Goal: Task Accomplishment & Management: Use online tool/utility

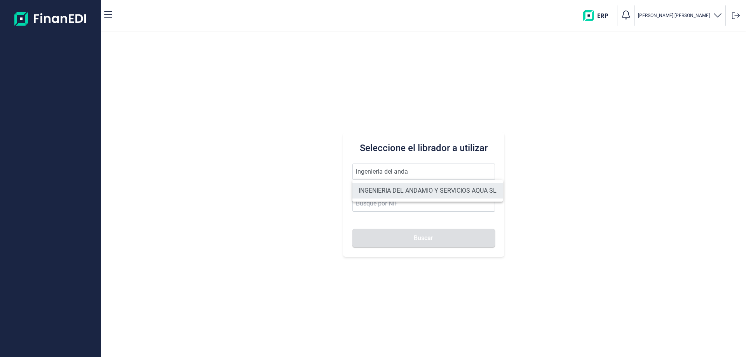
click at [418, 189] on li "INGENIERIA DEL ANDAMIO Y SERVICIOS AQUA SL" at bounding box center [427, 191] width 150 height 16
type input "INGENIERIA DEL ANDAMIO Y SERVICIOS AQUA SL"
type input "B11804739"
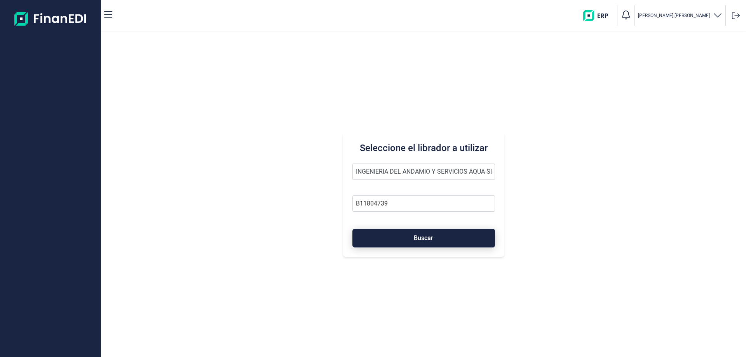
click at [429, 235] on span "Buscar" at bounding box center [423, 238] width 19 height 6
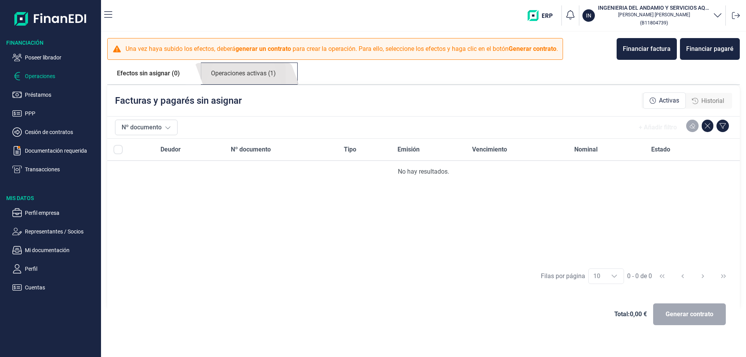
click at [240, 72] on link "Operaciones activas (1)" at bounding box center [243, 73] width 84 height 21
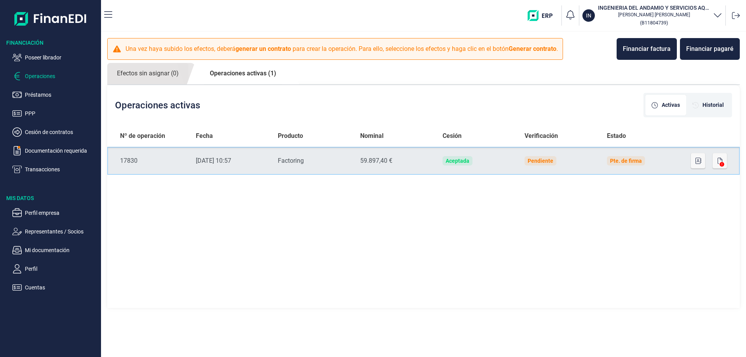
click at [218, 162] on div "[DATE] 10:57" at bounding box center [231, 160] width 70 height 9
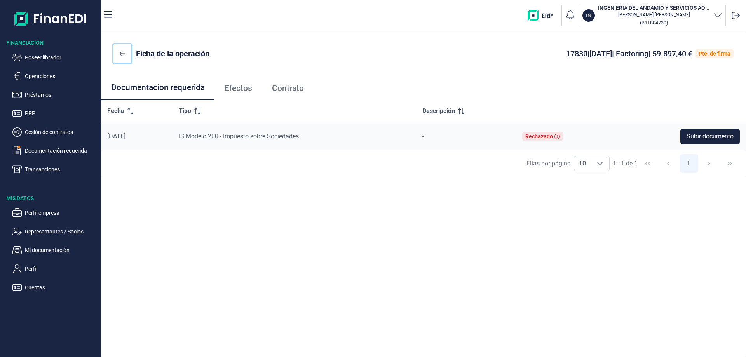
click at [122, 52] on icon at bounding box center [122, 53] width 5 height 6
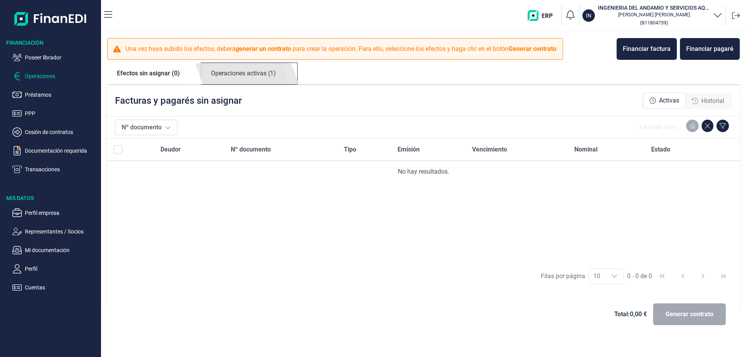
click at [250, 76] on link "Operaciones activas (1)" at bounding box center [243, 73] width 84 height 21
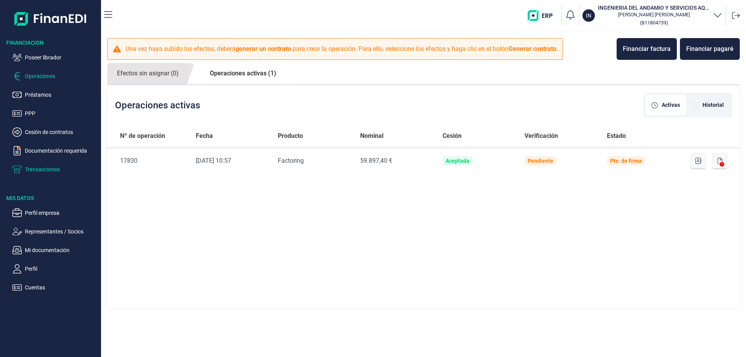
click at [45, 167] on p "Transacciones" at bounding box center [61, 169] width 73 height 9
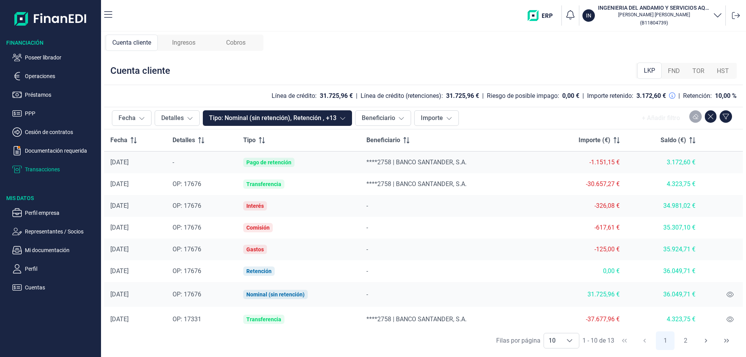
click at [185, 42] on span "Ingresos" at bounding box center [183, 42] width 23 height 9
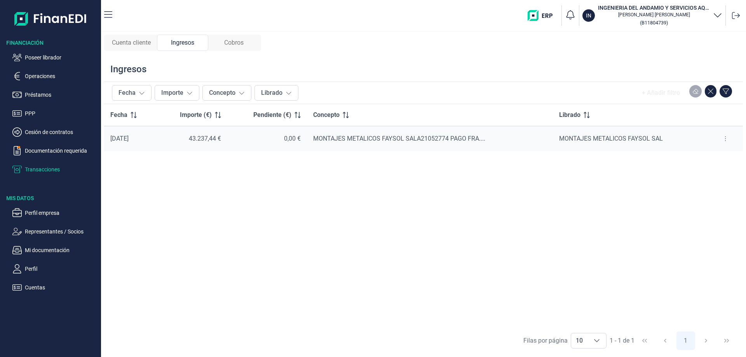
click at [239, 42] on span "Cobros" at bounding box center [233, 42] width 19 height 9
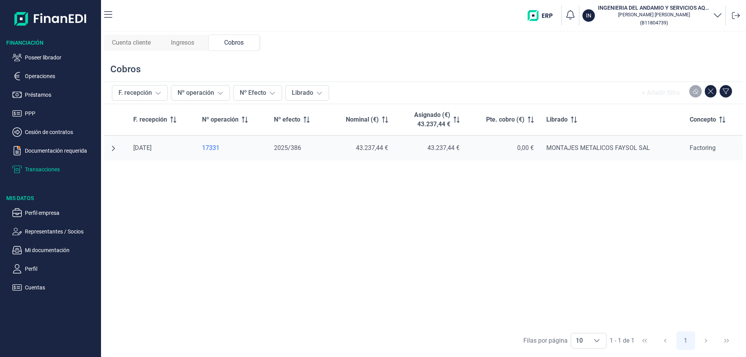
click at [127, 41] on span "Cuenta cliente" at bounding box center [131, 42] width 39 height 9
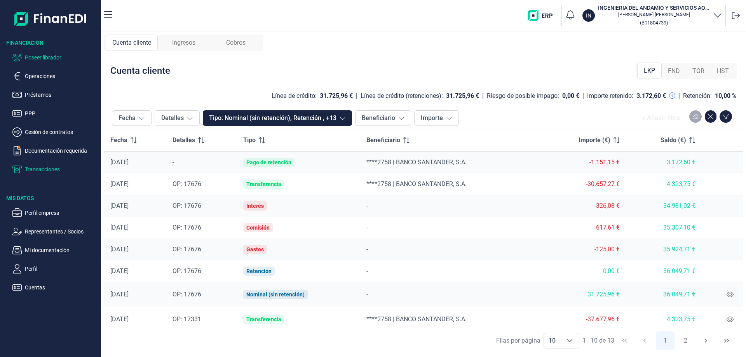
click at [30, 56] on p "Poseer librador" at bounding box center [61, 57] width 73 height 9
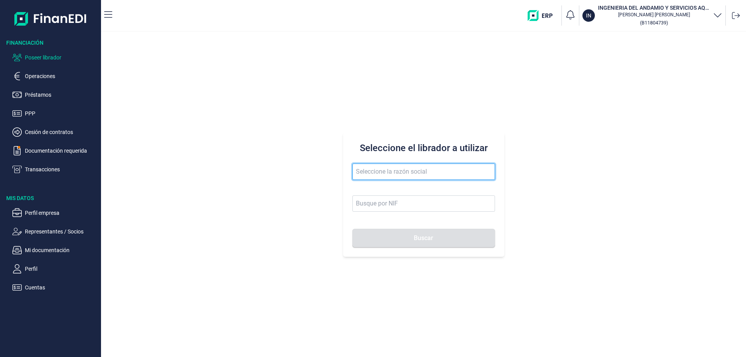
click at [451, 174] on input "text" at bounding box center [423, 172] width 143 height 16
click at [352, 229] on button "Buscar" at bounding box center [423, 238] width 143 height 19
click at [413, 174] on input "matacebada" at bounding box center [423, 172] width 143 height 16
click at [412, 174] on input "matacebada" at bounding box center [423, 172] width 143 height 16
type input "m"
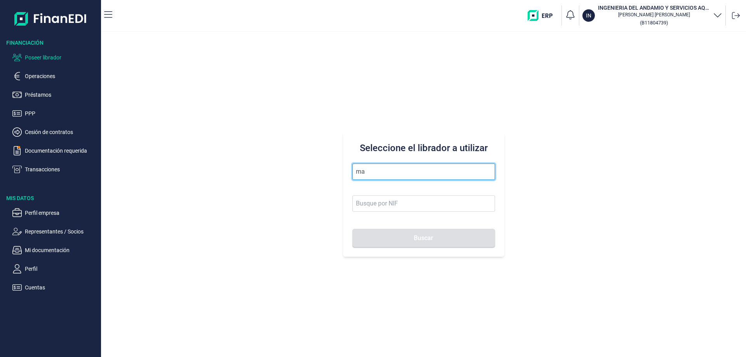
type input "m"
type input "industrias ganaderas matacebada"
